Goal: Task Accomplishment & Management: Manage account settings

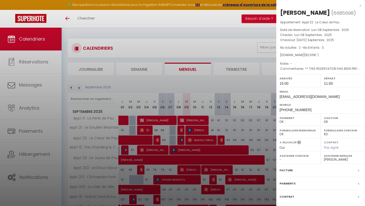
click at [65, 71] on div at bounding box center [182, 103] width 365 height 206
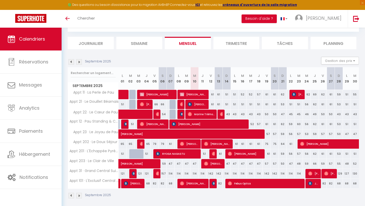
click at [40, 43] on link "Calendriers" at bounding box center [31, 39] width 62 height 23
click at [246, 182] on span "Febus Optics" at bounding box center [266, 184] width 76 height 10
select select "OK"
select select "0"
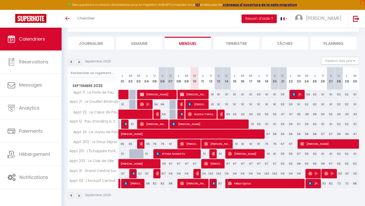
select select "0"
select select "1"
select select
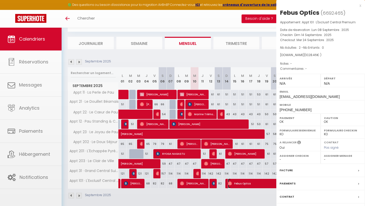
select select "51737"
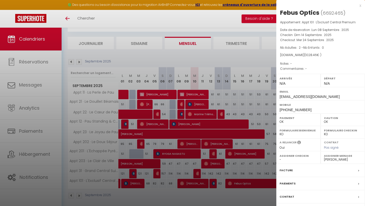
click at [246, 182] on div at bounding box center [182, 103] width 365 height 206
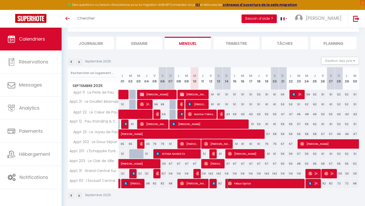
click at [241, 182] on span "Febus Optics" at bounding box center [266, 184] width 76 height 10
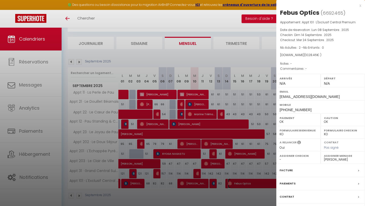
scroll to position [29, 0]
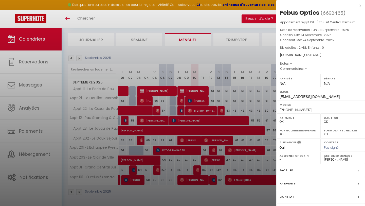
click at [293, 196] on label "Contrat" at bounding box center [287, 196] width 15 height 5
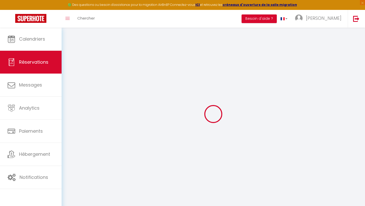
select select
checkbox input "false"
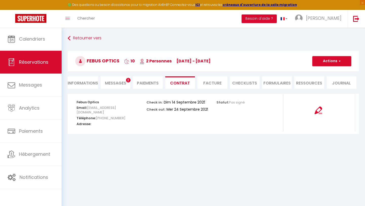
click at [115, 79] on li "Messages 2" at bounding box center [116, 82] width 30 height 12
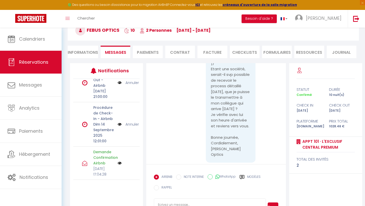
scroll to position [50, 0]
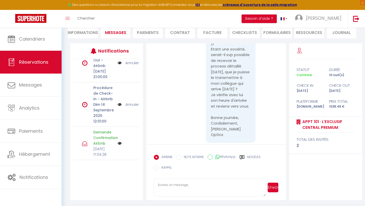
click at [118, 102] on img at bounding box center [120, 105] width 4 height 6
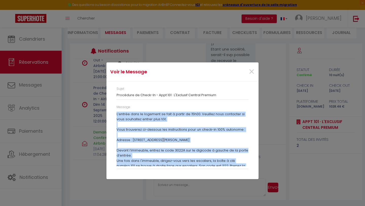
scroll to position [95, 0]
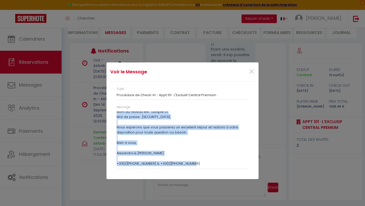
drag, startPoint x: 116, startPoint y: 113, endPoint x: 187, endPoint y: 163, distance: 86.1
click at [187, 163] on div "Bonjour Febus, Nous vous remercions chaleureusement pour votre réservation et s…" at bounding box center [183, 138] width 132 height 55
copy div "Bonjour Febus, Nous vous remercions chaleureusement pour votre réservation et s…"
